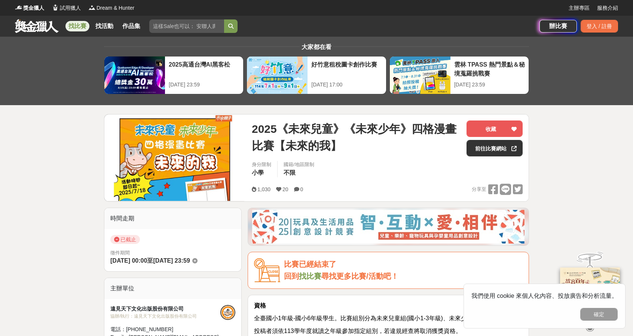
click at [77, 25] on link "找比賽" at bounding box center [77, 26] width 24 height 10
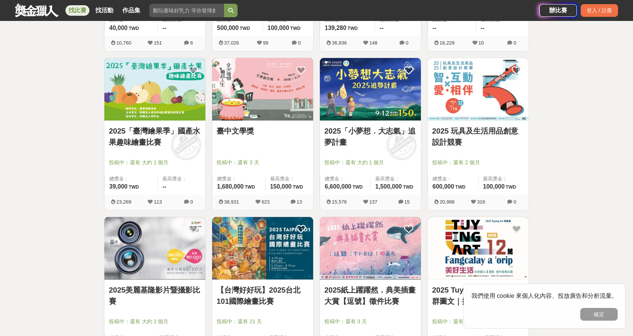
scroll to position [424, 0]
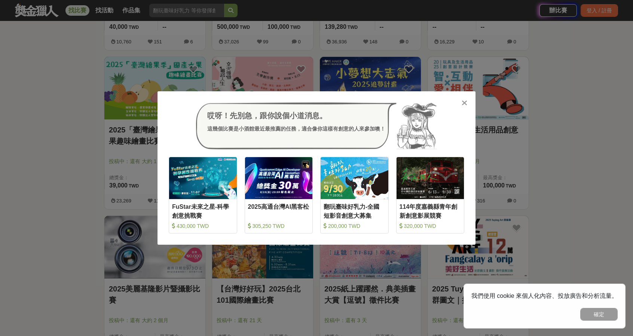
click at [463, 103] on icon at bounding box center [464, 102] width 6 height 7
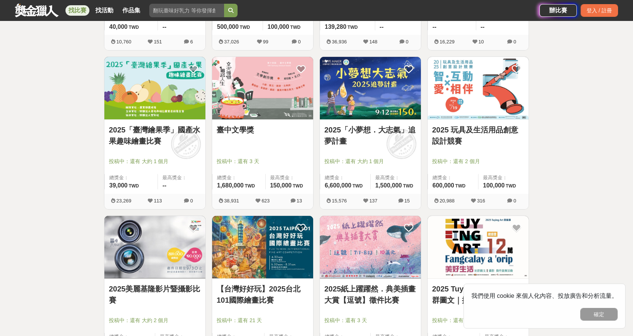
click at [603, 317] on button "確定" at bounding box center [598, 314] width 37 height 13
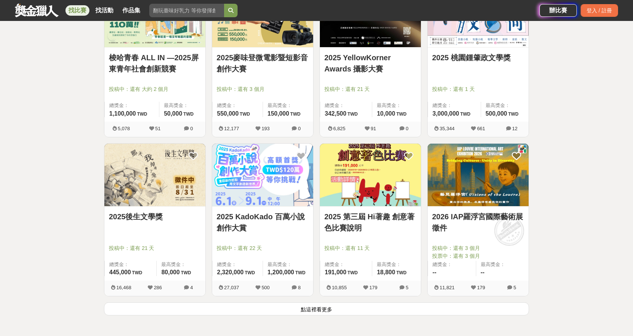
scroll to position [836, 0]
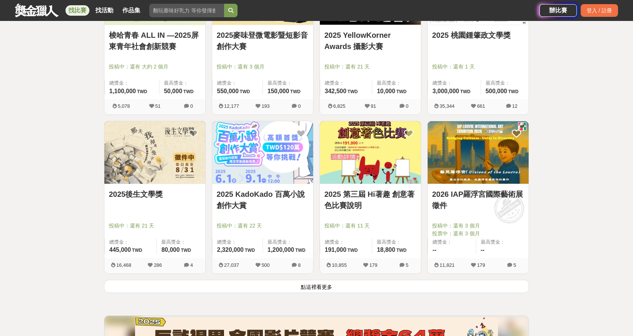
click at [494, 159] on img at bounding box center [477, 152] width 101 height 62
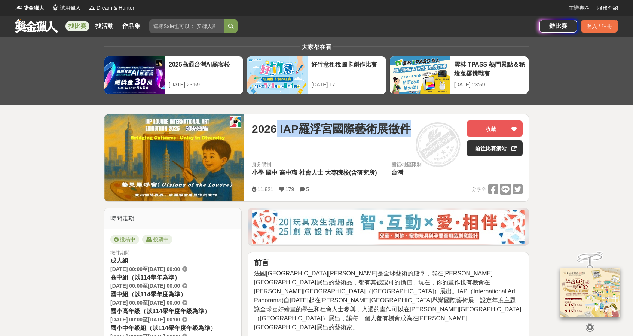
drag, startPoint x: 279, startPoint y: 127, endPoint x: 416, endPoint y: 128, distance: 138.0
click at [416, 128] on div "2026 IAP羅浮宮國際藝術展徵件" at bounding box center [356, 128] width 209 height 17
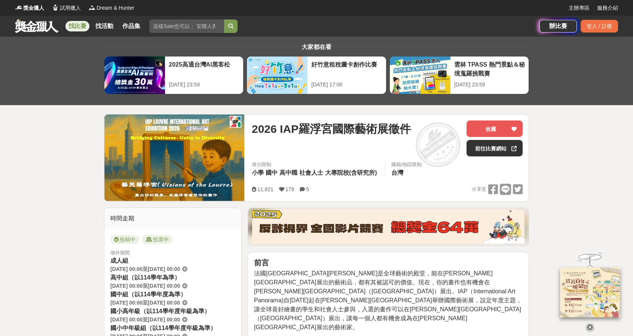
click at [419, 125] on div "2026 IAP羅浮宮國際藝術展徵件" at bounding box center [356, 128] width 209 height 17
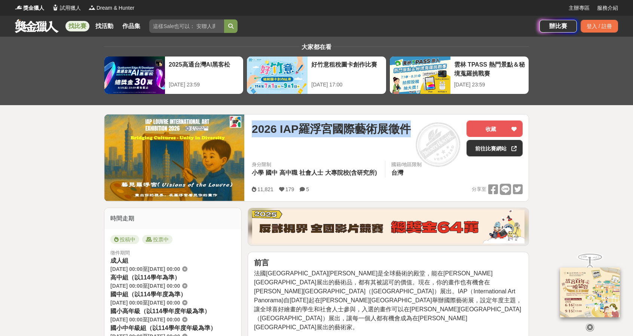
drag, startPoint x: 419, startPoint y: 125, endPoint x: 253, endPoint y: 129, distance: 166.8
click at [253, 129] on div "2026 IAP羅浮宮國際藝術展徵件" at bounding box center [356, 128] width 209 height 17
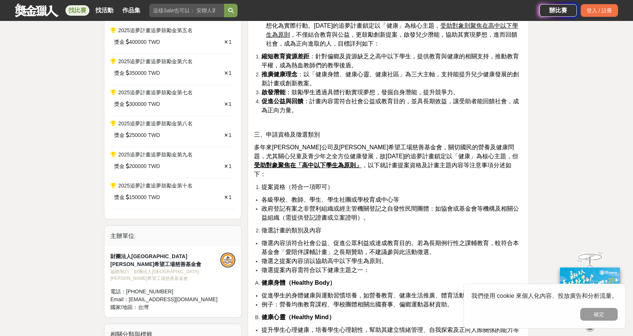
scroll to position [322, 0]
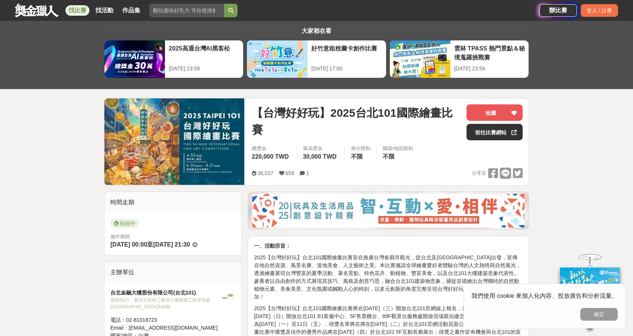
scroll to position [13, 0]
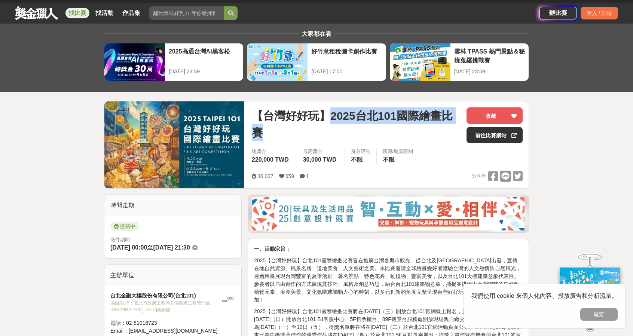
drag, startPoint x: 330, startPoint y: 117, endPoint x: 264, endPoint y: 129, distance: 66.9
click at [264, 129] on span "【台灣好好玩】2025台北101國際繪畫比賽" at bounding box center [356, 124] width 209 height 34
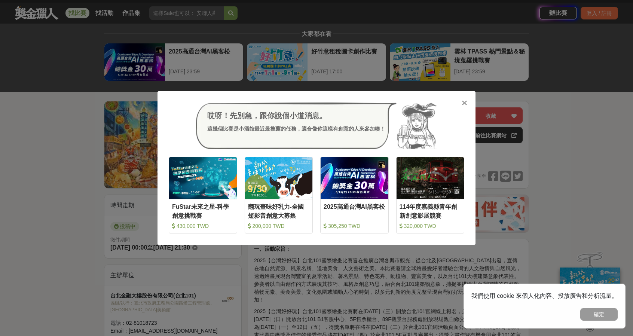
click at [466, 105] on icon at bounding box center [464, 102] width 6 height 7
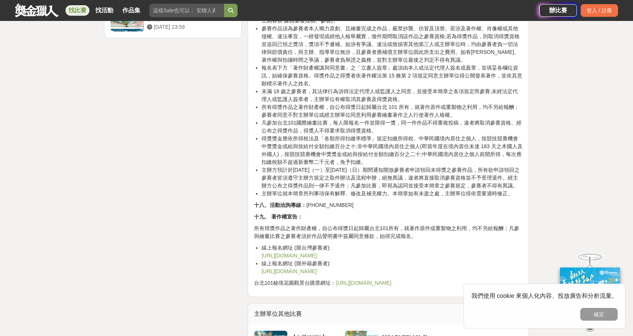
scroll to position [1380, 0]
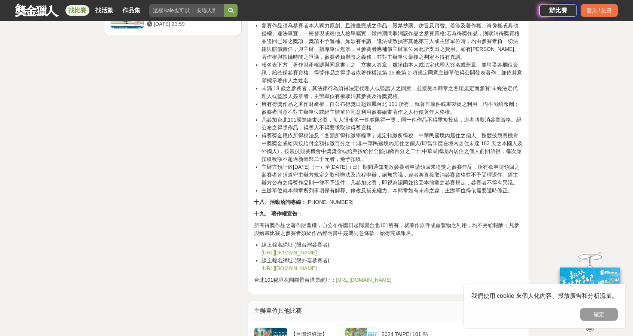
click at [317, 255] on link "https://www.accupass.com/go/taipei101fineartcn" at bounding box center [288, 252] width 55 height 6
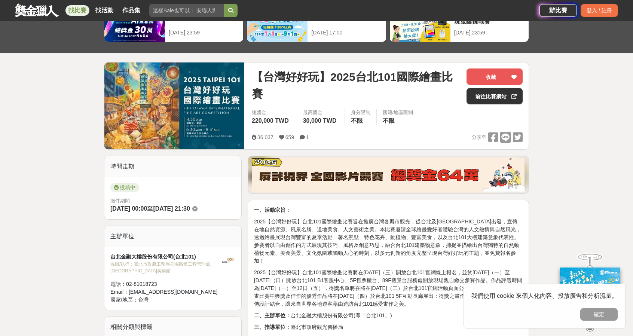
scroll to position [0, 0]
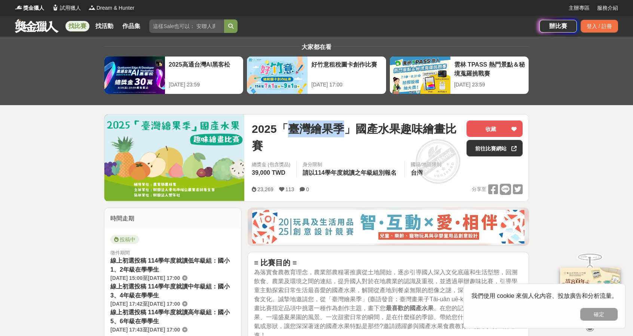
drag, startPoint x: 287, startPoint y: 127, endPoint x: 349, endPoint y: 130, distance: 62.1
click at [349, 130] on span "2025「臺灣繪果季」國產水果趣味繪畫比賽" at bounding box center [356, 137] width 209 height 34
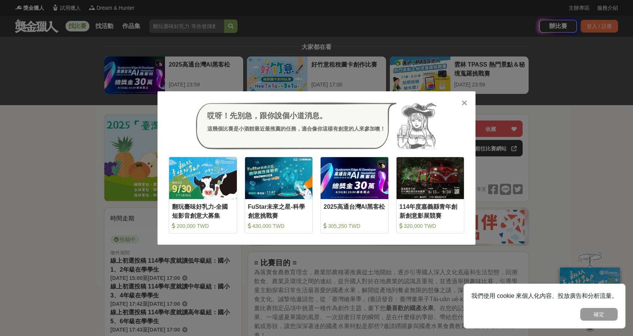
click at [464, 105] on icon at bounding box center [464, 102] width 6 height 7
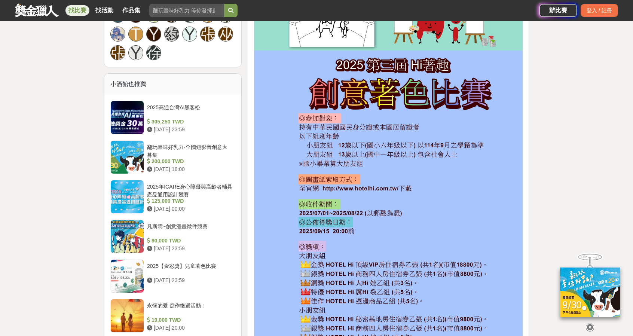
scroll to position [881, 0]
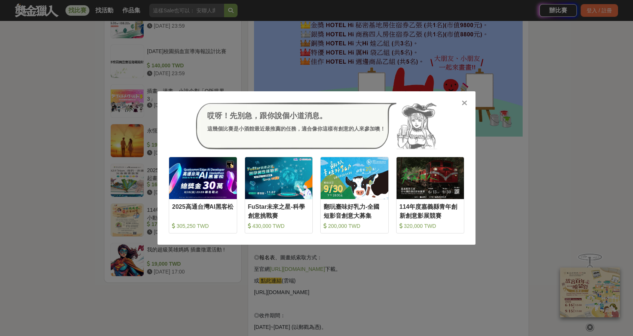
drag, startPoint x: 465, startPoint y: 104, endPoint x: 446, endPoint y: 109, distance: 20.0
click at [464, 105] on icon at bounding box center [464, 102] width 6 height 7
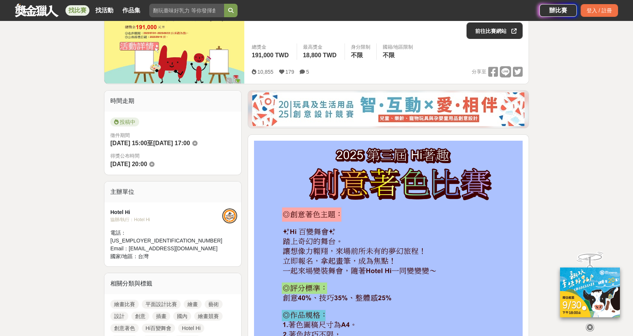
scroll to position [0, 0]
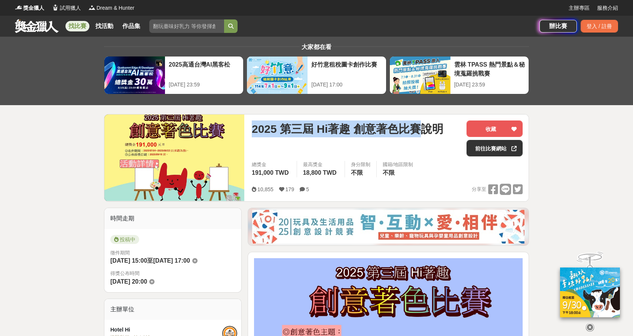
drag, startPoint x: 252, startPoint y: 127, endPoint x: 418, endPoint y: 126, distance: 166.4
click at [418, 126] on span "2025 第三屆 Hi著趣 創意著色比賽說明" at bounding box center [347, 128] width 191 height 17
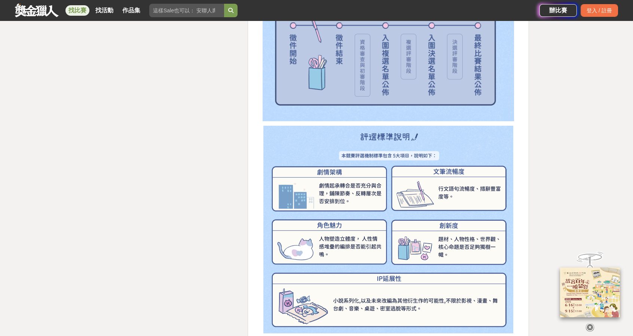
scroll to position [1762, 0]
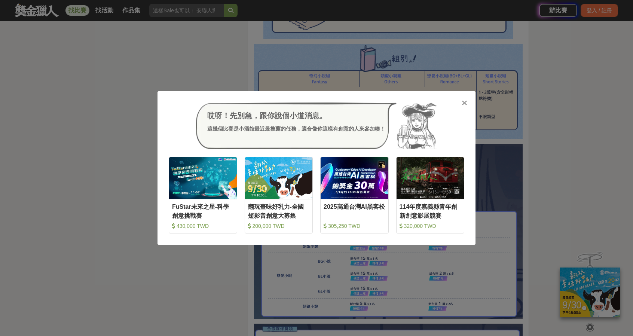
click at [463, 105] on icon at bounding box center [464, 102] width 6 height 7
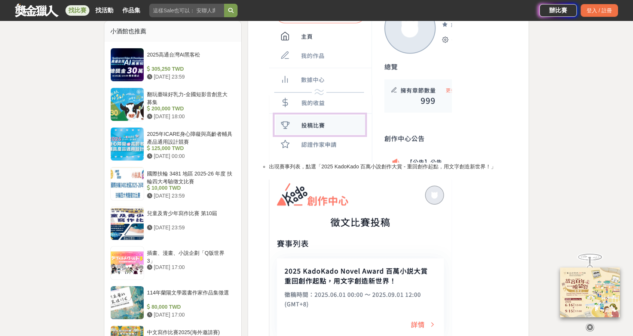
scroll to position [881, 0]
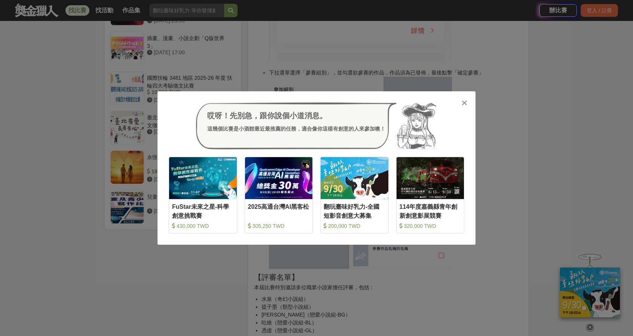
click at [462, 103] on icon at bounding box center [464, 102] width 6 height 7
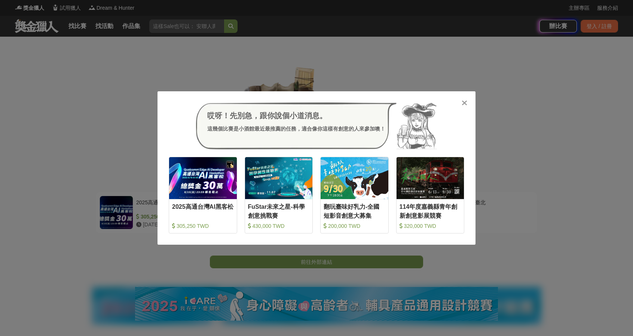
click at [462, 101] on icon at bounding box center [464, 102] width 6 height 7
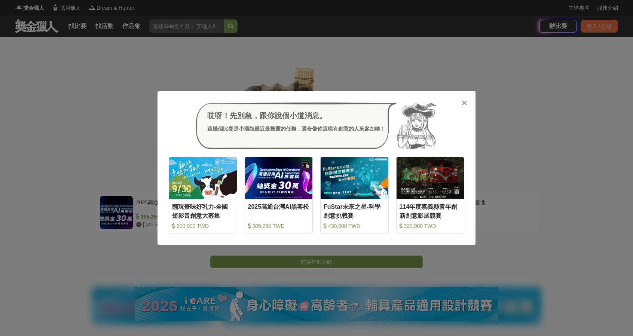
click at [463, 99] on div at bounding box center [463, 102] width 7 height 7
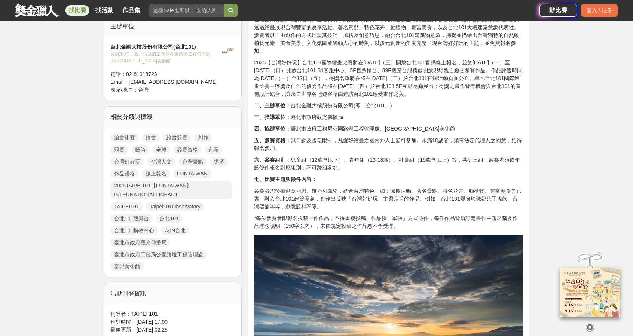
scroll to position [293, 0]
